Goal: Information Seeking & Learning: Learn about a topic

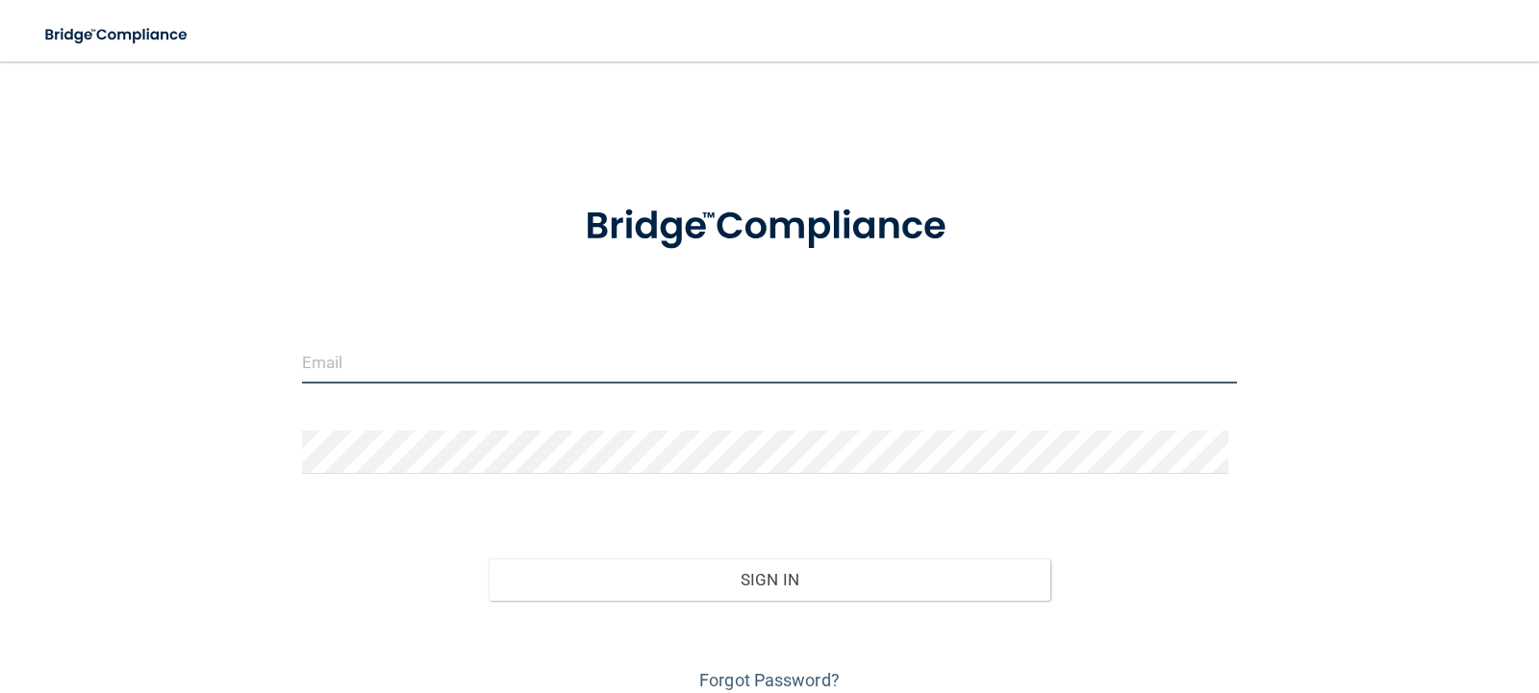
click at [514, 351] on input "email" at bounding box center [770, 361] width 936 height 43
type input "[EMAIL_ADDRESS][DOMAIN_NAME]"
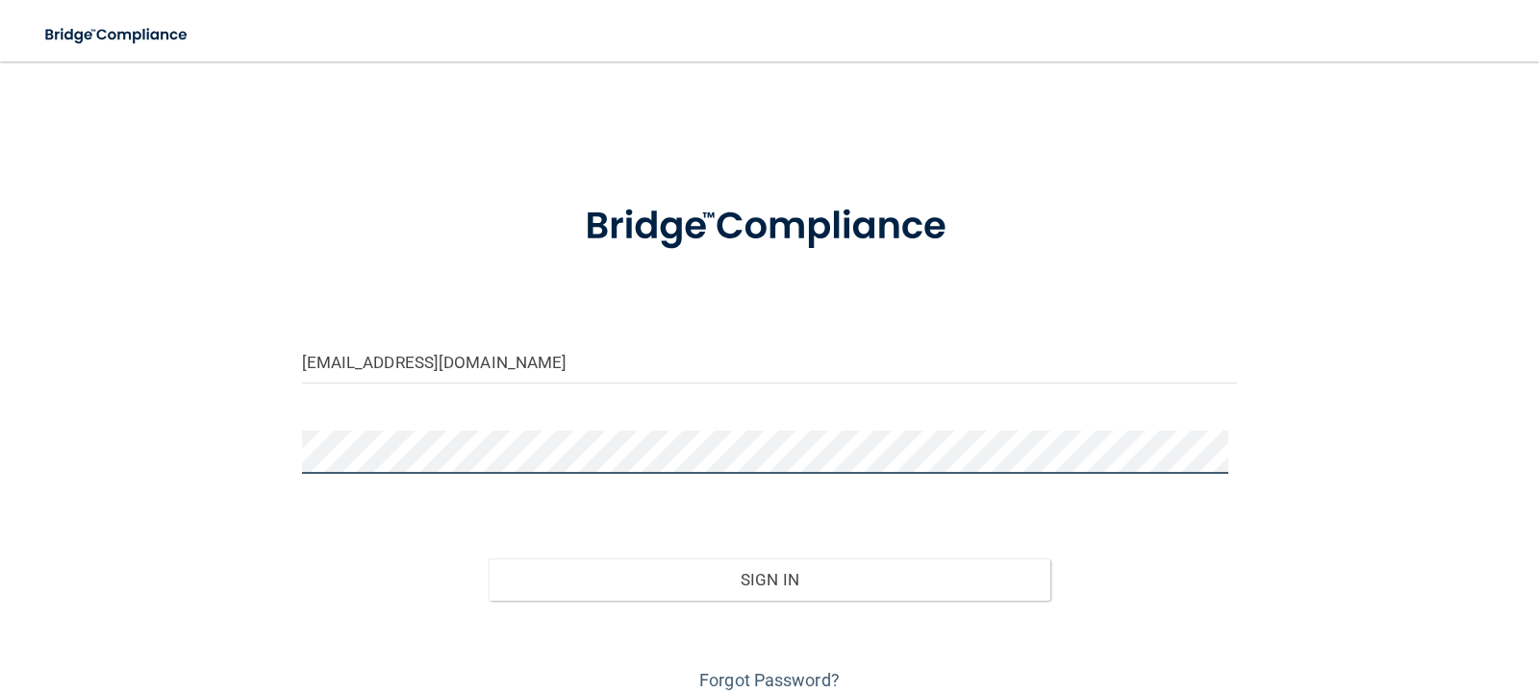
click at [489, 559] on button "Sign In" at bounding box center [770, 580] width 562 height 42
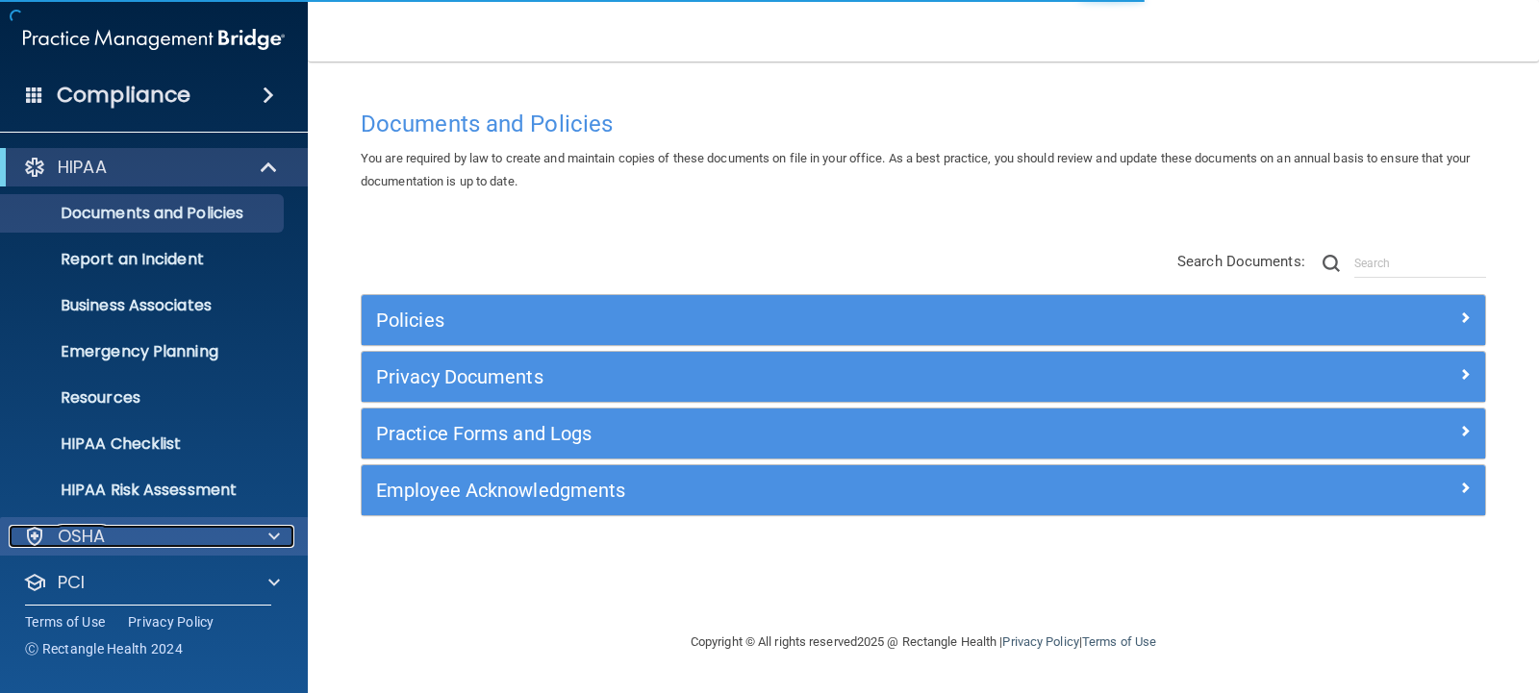
click at [91, 537] on p "OSHA" at bounding box center [82, 536] width 48 height 23
click at [190, 534] on div "OSHA" at bounding box center [128, 536] width 239 height 23
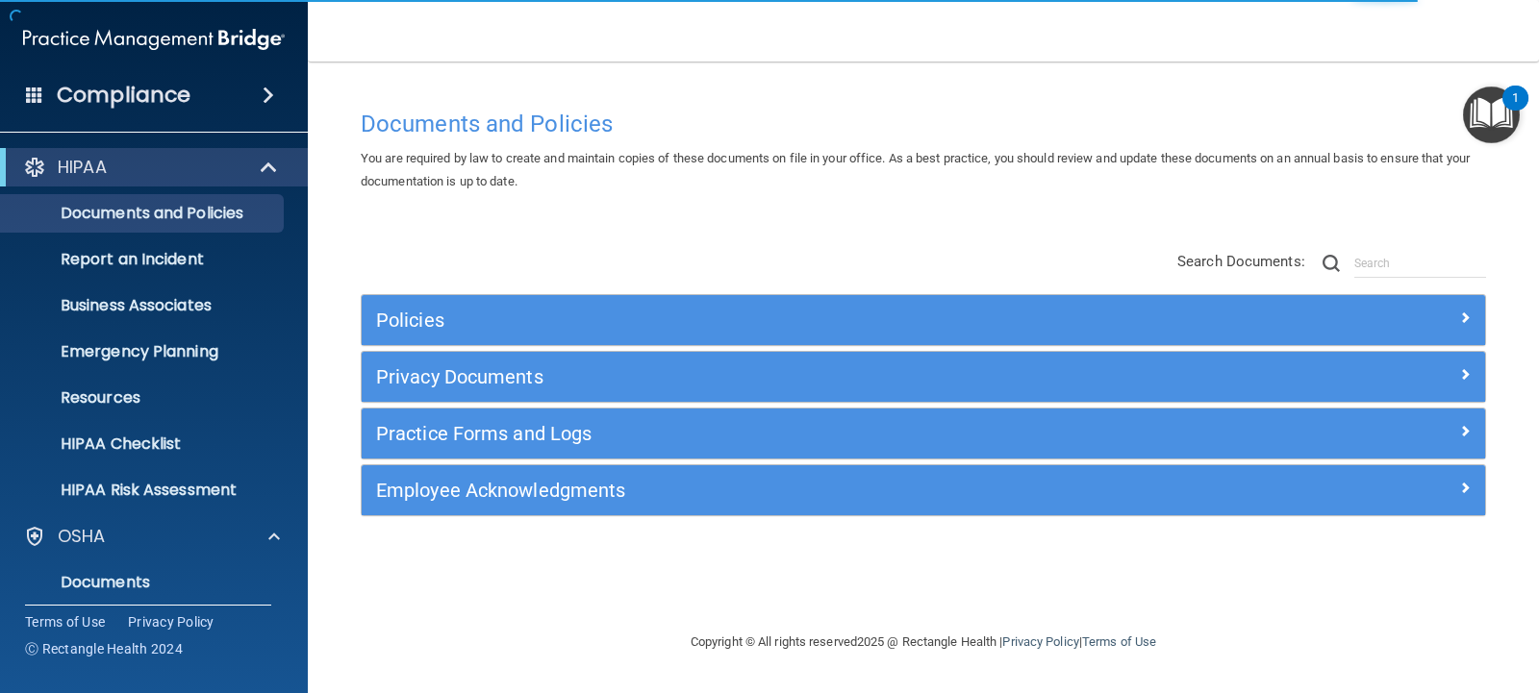
click at [350, 596] on div "Documents and Policies You are required by law to create and maintain copies of…" at bounding box center [923, 365] width 1154 height 531
drag, startPoint x: 1532, startPoint y: 217, endPoint x: 1528, endPoint y: 303, distance: 85.7
click at [1529, 301] on main "Documents and Policies You are required by law to create and maintain copies of…" at bounding box center [923, 378] width 1231 height 632
click at [197, 166] on div "HIPAA" at bounding box center [128, 167] width 238 height 23
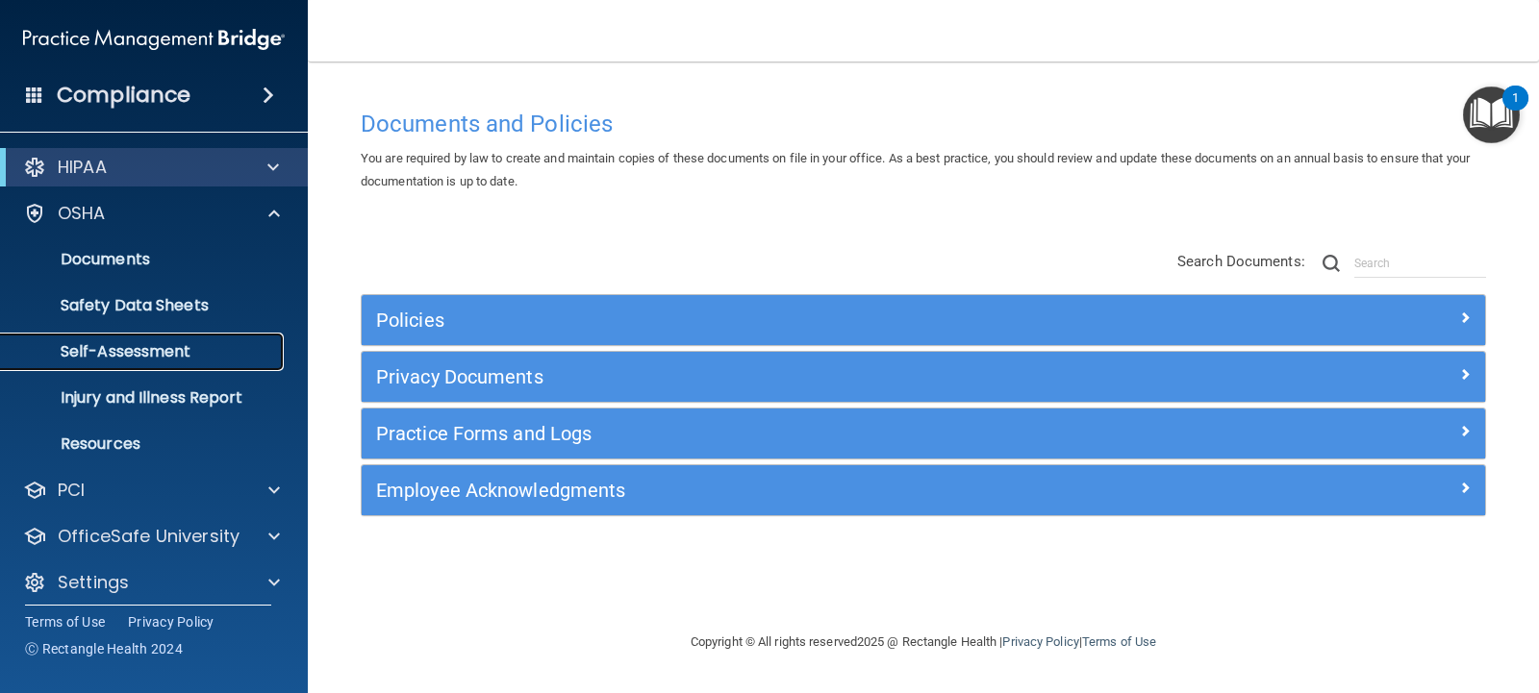
click at [118, 349] on p "Self-Assessment" at bounding box center [144, 351] width 263 height 19
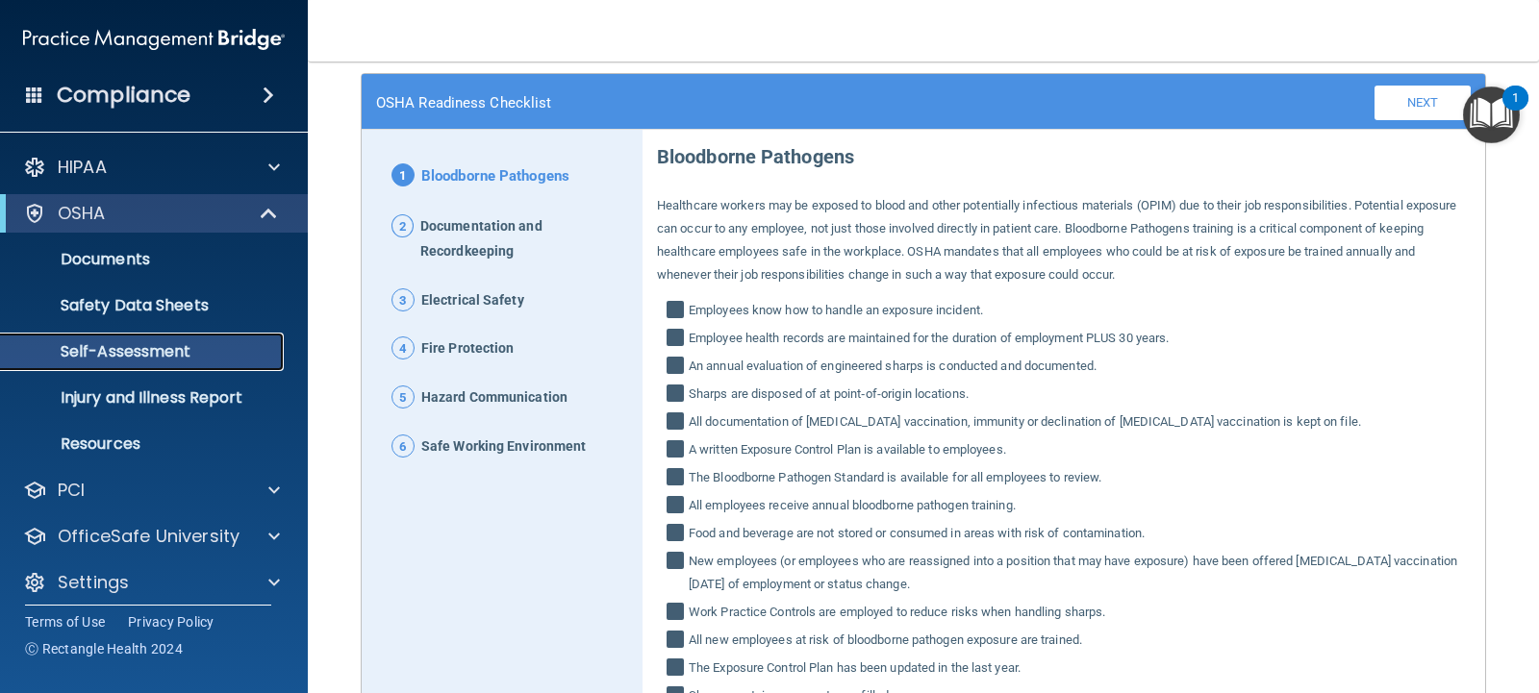
scroll to position [103, 0]
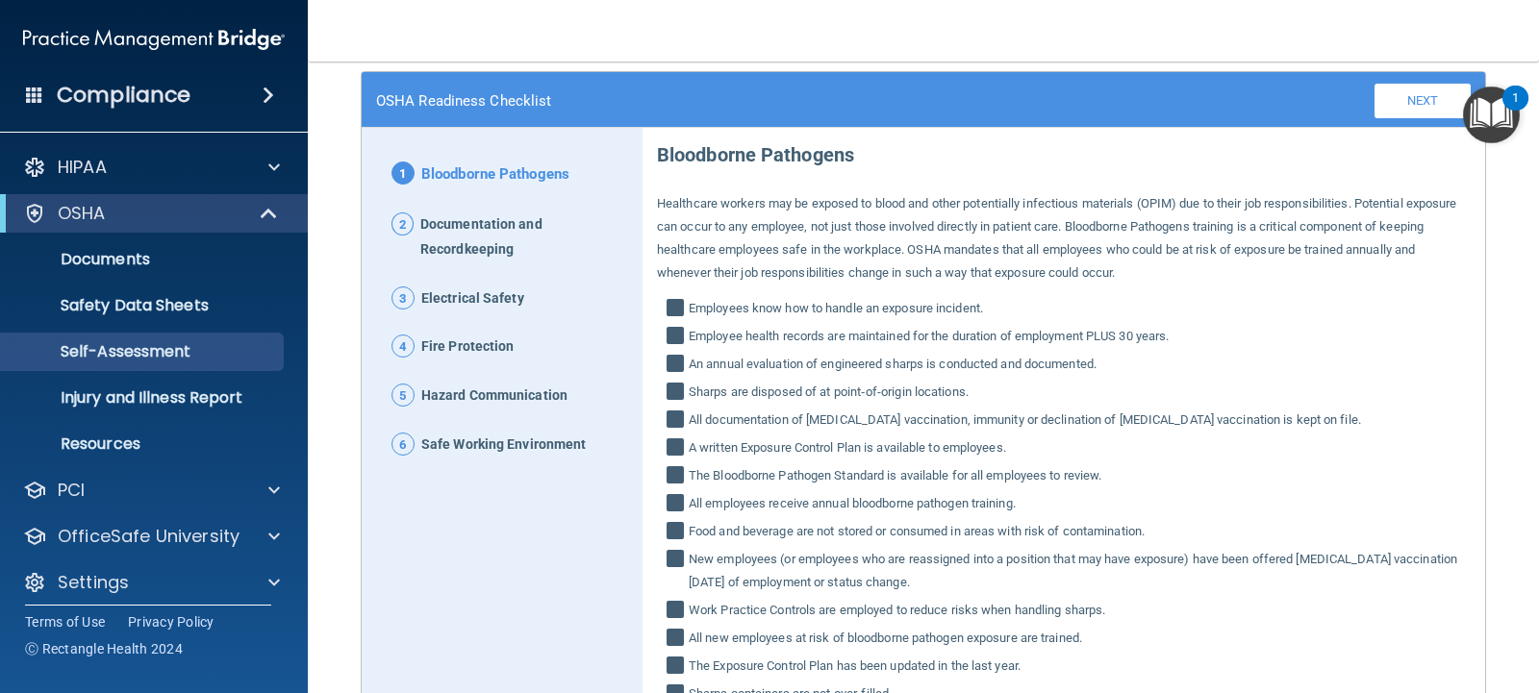
click at [480, 255] on span "Documentation and Recordkeeping" at bounding box center [524, 238] width 208 height 50
click at [143, 304] on p "Safety Data Sheets" at bounding box center [144, 305] width 263 height 19
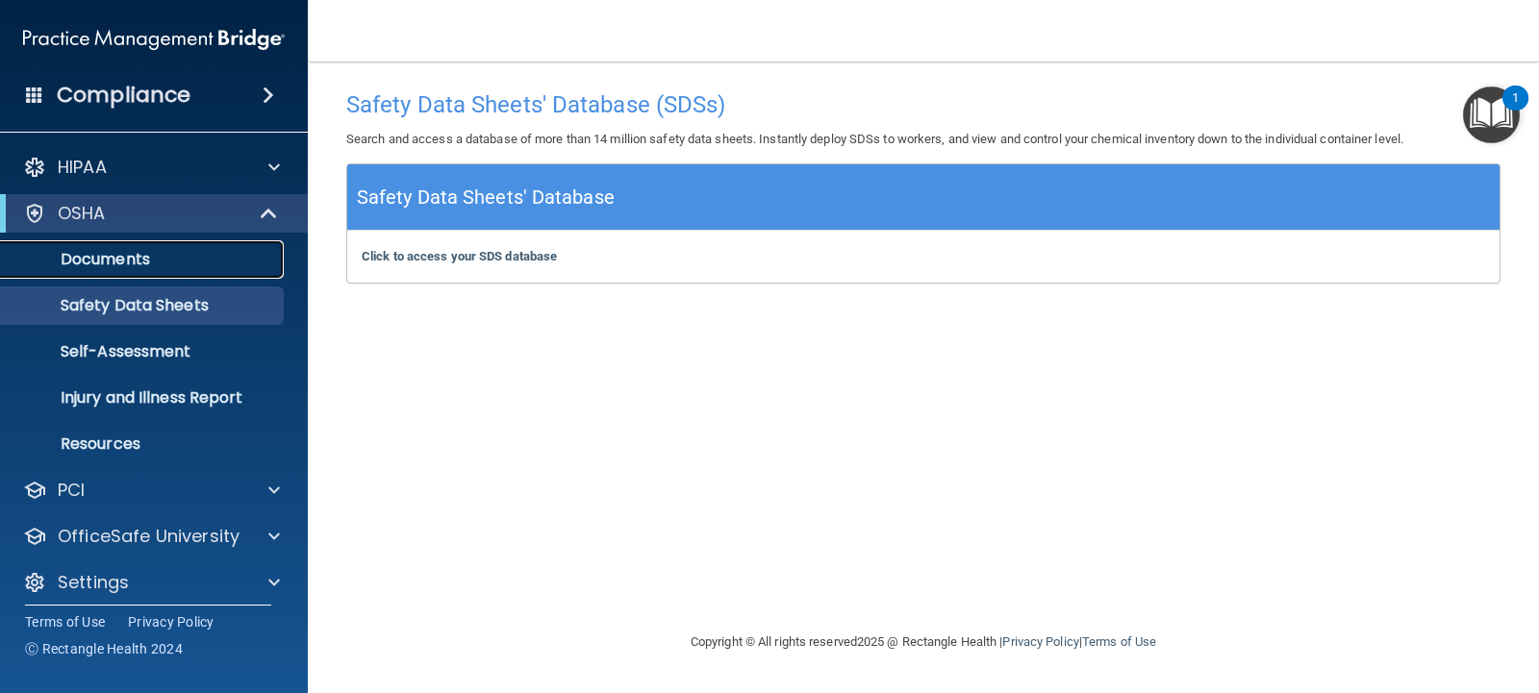
click at [121, 264] on p "Documents" at bounding box center [144, 259] width 263 height 19
